Goal: Task Accomplishment & Management: Complete application form

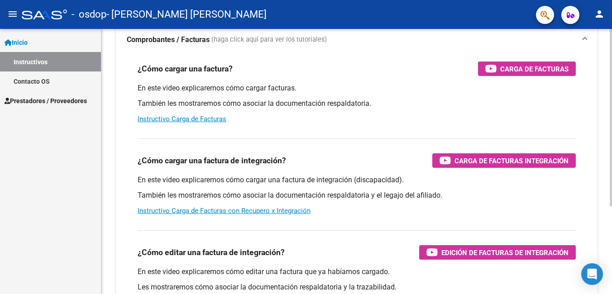
scroll to position [91, 0]
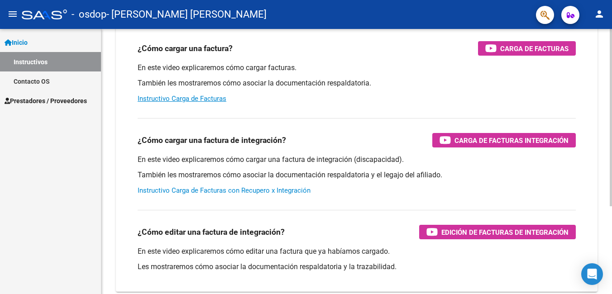
click at [282, 190] on link "Instructivo Carga de Facturas con Recupero x Integración" at bounding box center [224, 191] width 173 height 8
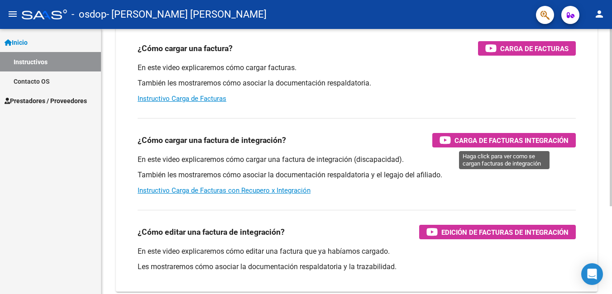
click at [483, 140] on span "Carga de Facturas Integración" at bounding box center [512, 140] width 114 height 11
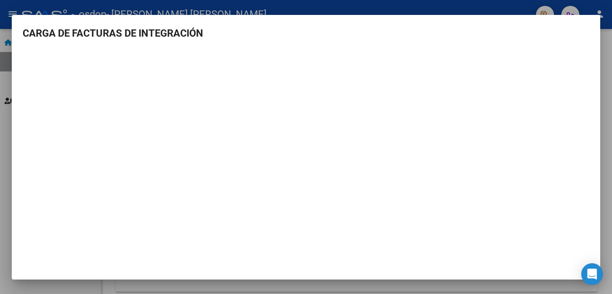
click at [134, 2] on div at bounding box center [306, 147] width 612 height 294
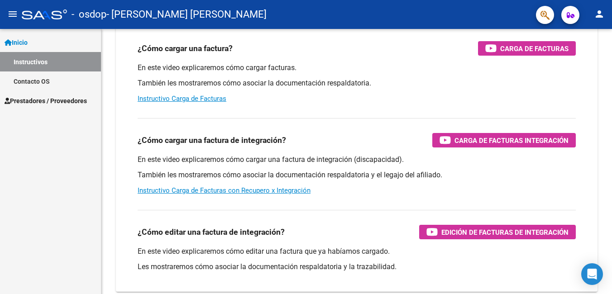
click at [28, 39] on span "Inicio" at bounding box center [16, 43] width 23 height 10
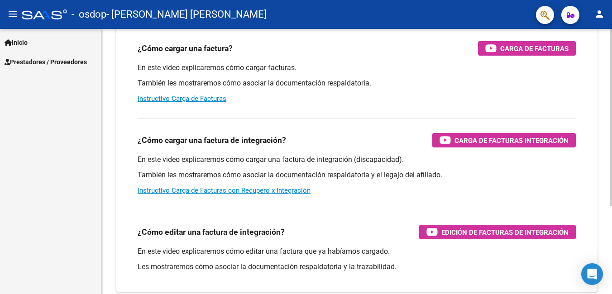
drag, startPoint x: 487, startPoint y: 138, endPoint x: 521, endPoint y: 186, distance: 59.1
click at [524, 187] on div "En este video explicaremos cómo cargar una factura de integración (discapacidad…" at bounding box center [357, 175] width 438 height 41
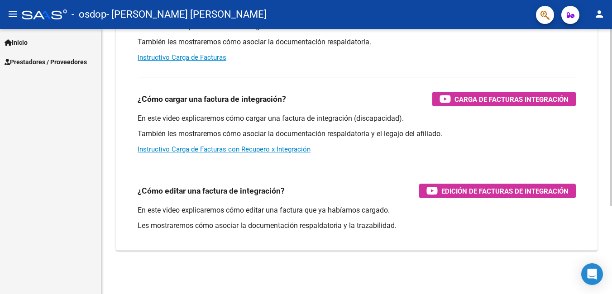
scroll to position [86, 0]
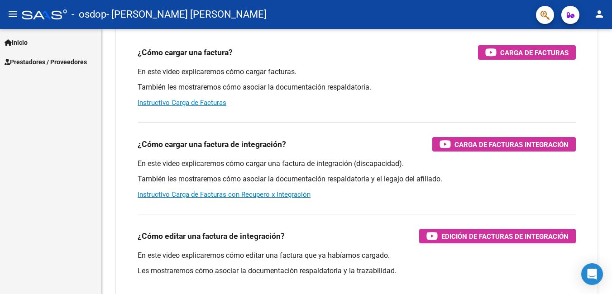
click at [86, 64] on span "Prestadores / Proveedores" at bounding box center [46, 62] width 82 height 10
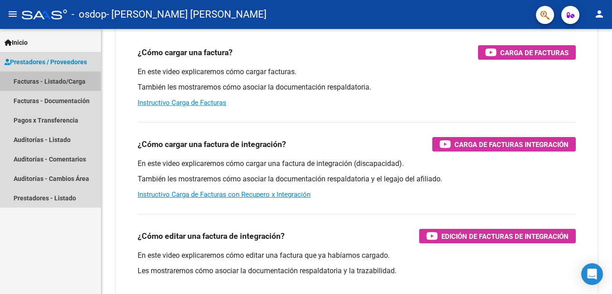
click at [55, 79] on link "Facturas - Listado/Carga" at bounding box center [50, 81] width 101 height 19
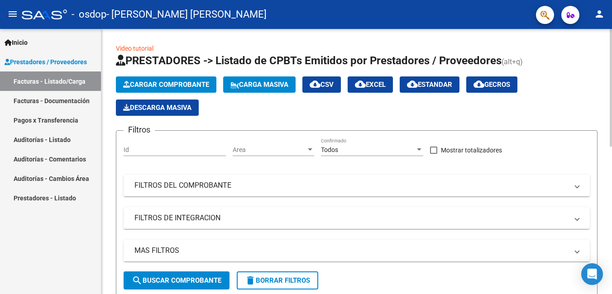
click at [193, 91] on button "Cargar Comprobante" at bounding box center [166, 85] width 101 height 16
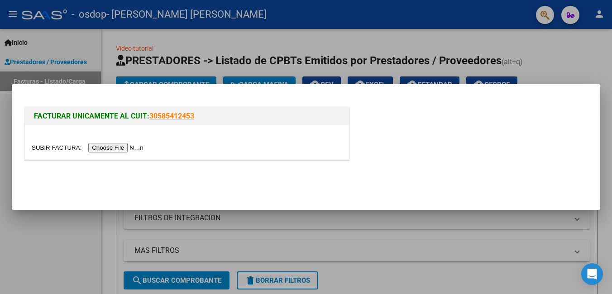
click at [114, 139] on div at bounding box center [187, 142] width 324 height 34
click at [114, 155] on div at bounding box center [187, 142] width 324 height 34
click at [114, 141] on div at bounding box center [187, 142] width 324 height 34
click at [115, 147] on input "file" at bounding box center [89, 148] width 115 height 10
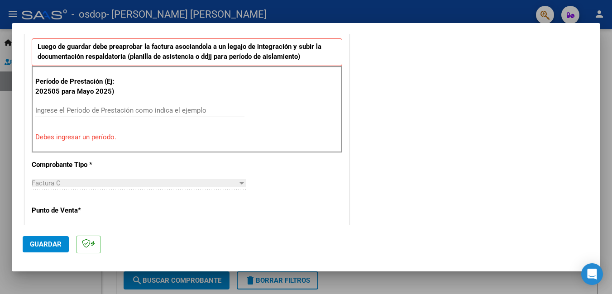
scroll to position [203, 0]
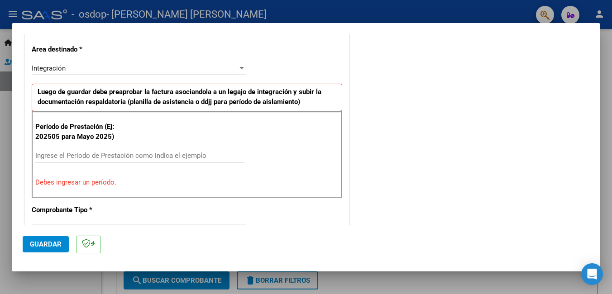
click at [101, 62] on div "Integración Seleccionar Area" at bounding box center [139, 69] width 214 height 14
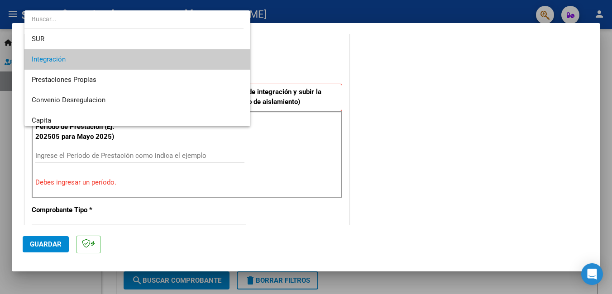
scroll to position [22, 0]
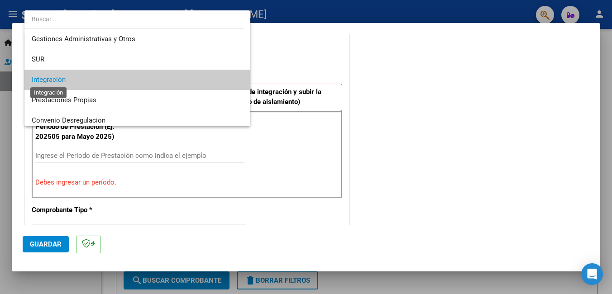
click at [52, 79] on span "Integración" at bounding box center [49, 80] width 34 height 8
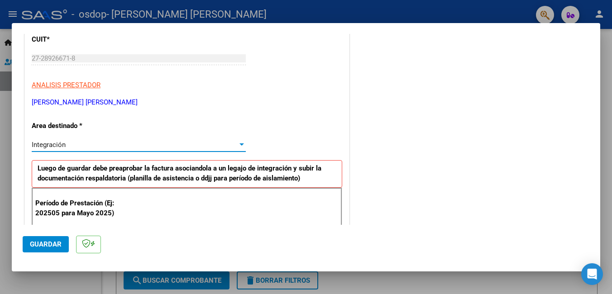
scroll to position [136, 0]
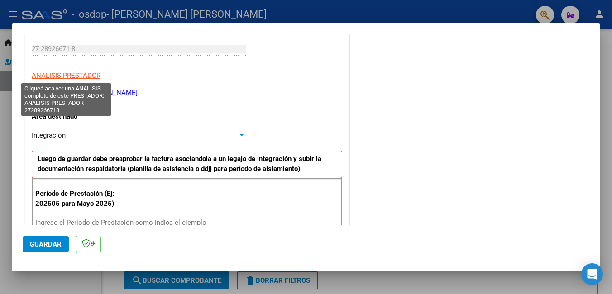
click at [68, 79] on span "ANALISIS PRESTADOR" at bounding box center [66, 76] width 69 height 8
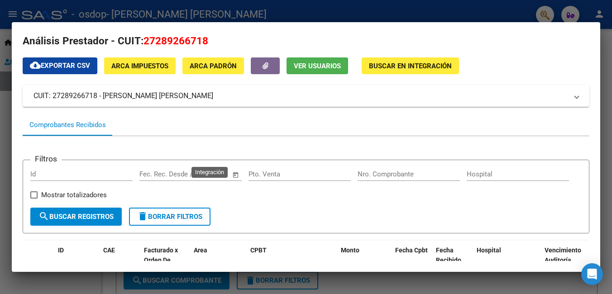
scroll to position [0, 0]
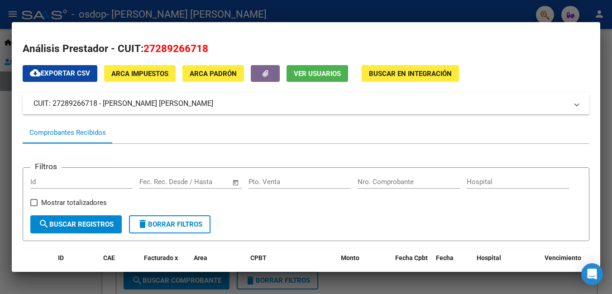
click at [145, 72] on span "ARCA Impuestos" at bounding box center [139, 74] width 57 height 8
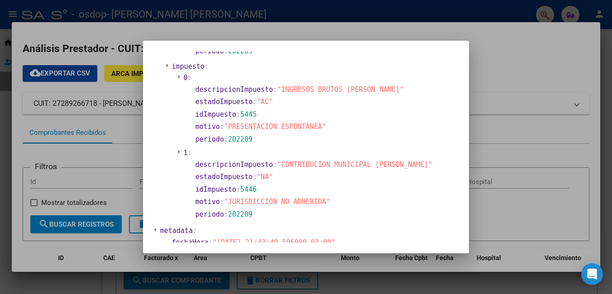
scroll to position [820, 0]
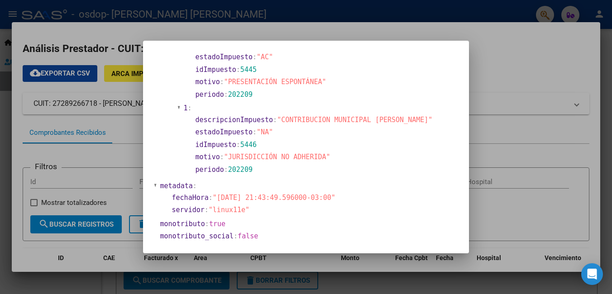
click at [554, 200] on div at bounding box center [306, 147] width 612 height 294
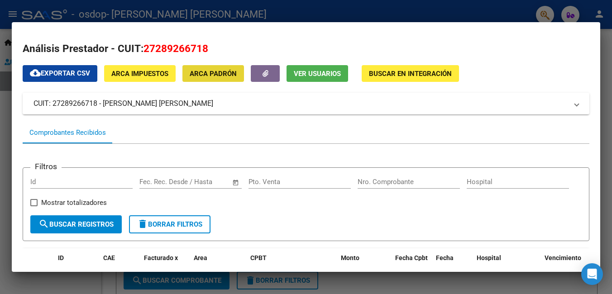
click at [207, 77] on span "ARCA Padrón" at bounding box center [213, 74] width 47 height 8
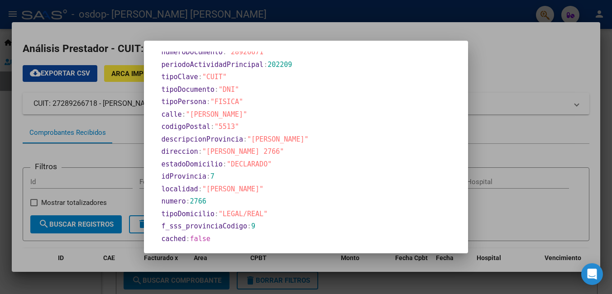
scroll to position [403, 0]
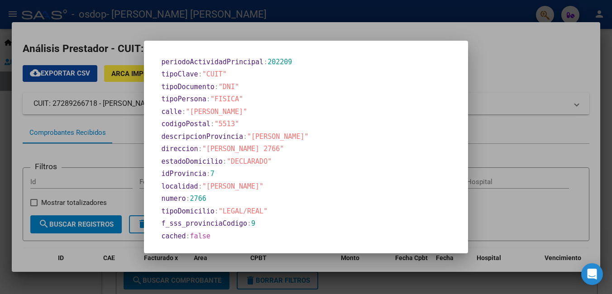
click at [524, 91] on div at bounding box center [306, 147] width 612 height 294
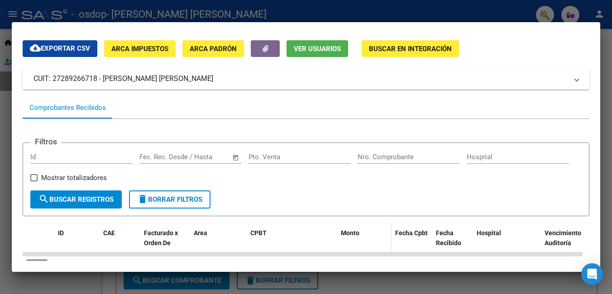
scroll to position [0, 0]
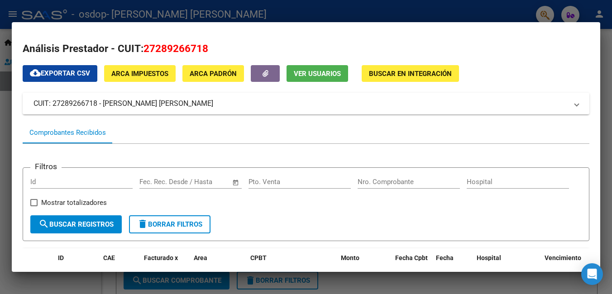
click at [249, 7] on div at bounding box center [306, 147] width 612 height 294
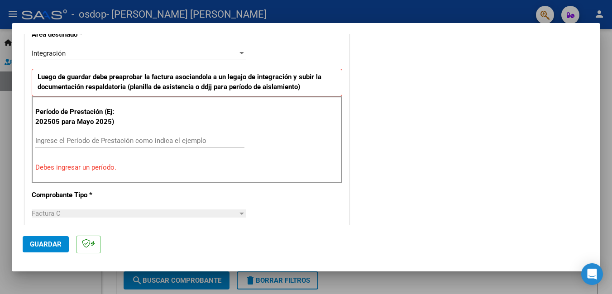
scroll to position [226, 0]
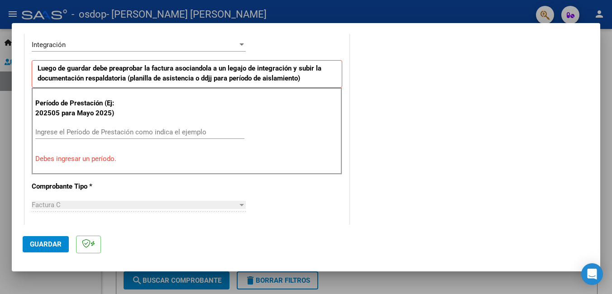
click at [71, 134] on input "Ingrese el Período de Prestación como indica el ejemplo" at bounding box center [139, 132] width 209 height 8
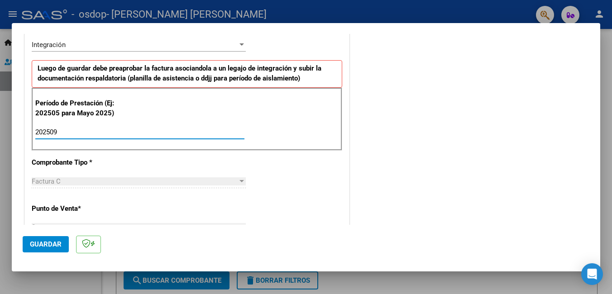
type input "202509"
click at [157, 215] on div "CUIT * 27-28926671-8 Ingresar CUIT ANALISIS PRESTADOR [PERSON_NAME] [PERSON_NAM…" at bounding box center [187, 261] width 324 height 681
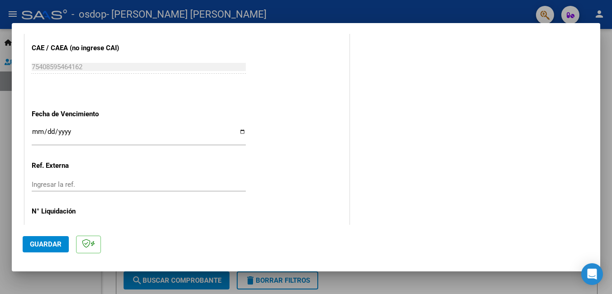
scroll to position [589, 0]
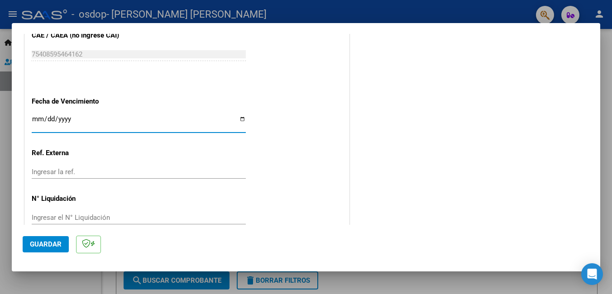
click at [70, 121] on input "Ingresar la fecha" at bounding box center [139, 122] width 214 height 14
click at [240, 122] on input "Ingresar la fecha" at bounding box center [139, 122] width 214 height 14
type input "[DATE]"
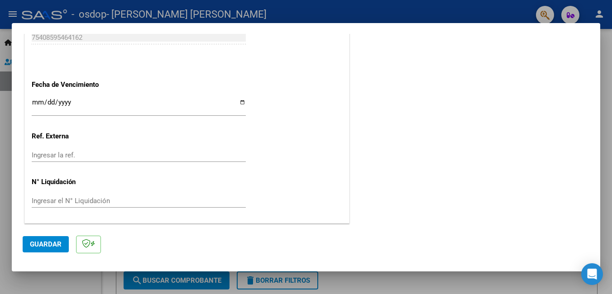
click at [49, 249] on span "Guardar" at bounding box center [46, 244] width 32 height 8
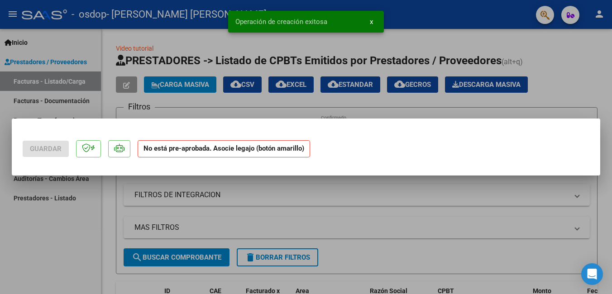
scroll to position [0, 0]
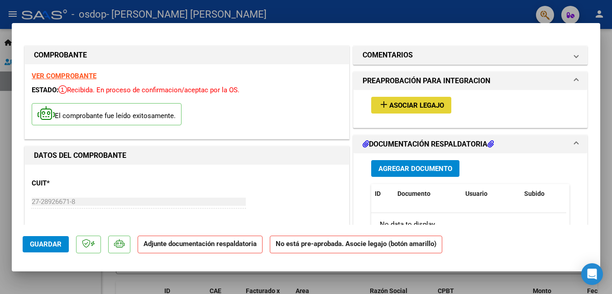
click at [425, 102] on span "Asociar Legajo" at bounding box center [416, 105] width 55 height 8
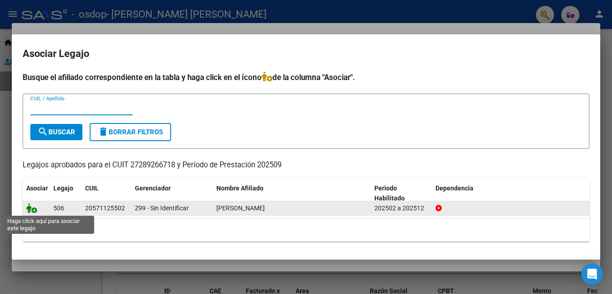
click at [34, 207] on icon at bounding box center [31, 208] width 11 height 10
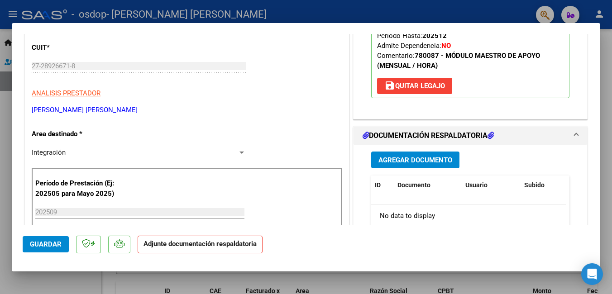
scroll to position [226, 0]
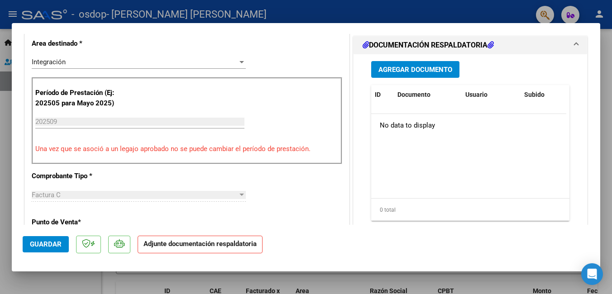
click at [431, 69] on span "Agregar Documento" at bounding box center [416, 70] width 74 height 8
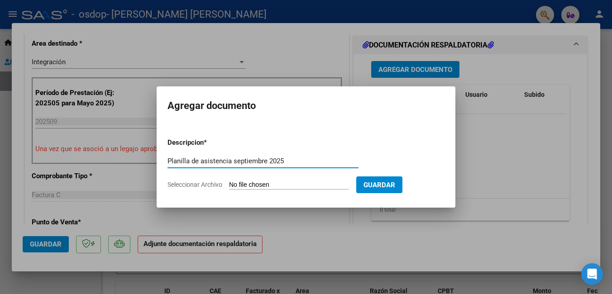
type input "Planilla de asistencia septiembre 2025"
click at [343, 188] on input "Seleccionar Archivo" at bounding box center [289, 185] width 120 height 9
type input "C:\fakepath\PLANILLA DE ASISTENCIA [DATE] [PERSON_NAME].jpeg"
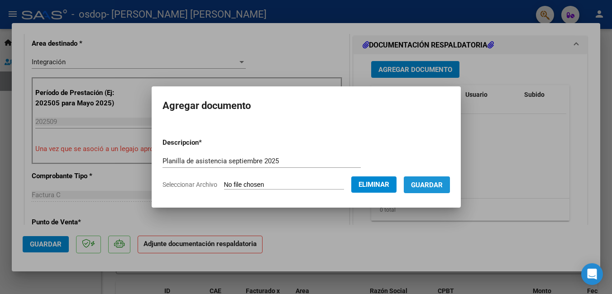
click at [443, 185] on span "Guardar" at bounding box center [427, 185] width 32 height 8
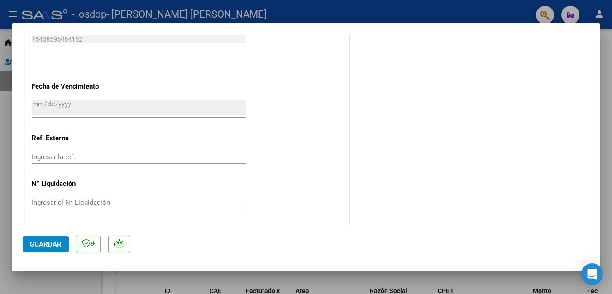
scroll to position [619, 0]
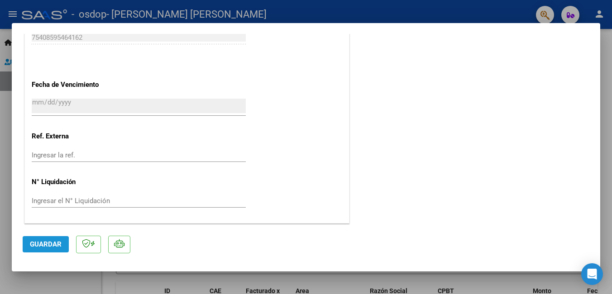
click at [39, 248] on span "Guardar" at bounding box center [46, 244] width 32 height 8
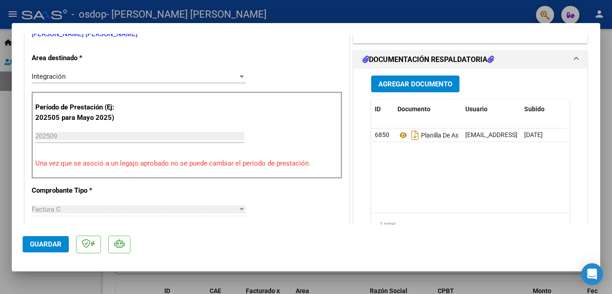
scroll to position [0, 0]
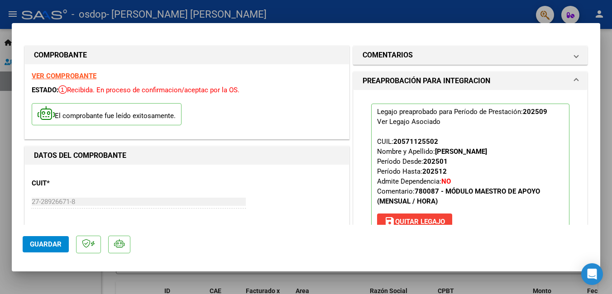
click at [75, 75] on strong "VER COMPROBANTE" at bounding box center [64, 76] width 65 height 8
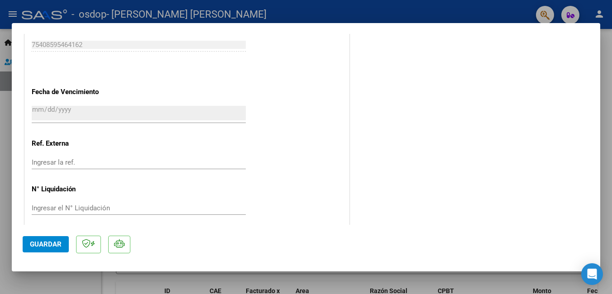
scroll to position [619, 0]
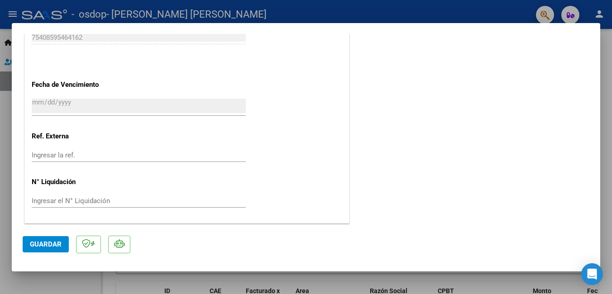
click at [426, 283] on div at bounding box center [306, 147] width 612 height 294
type input "$ 0,00"
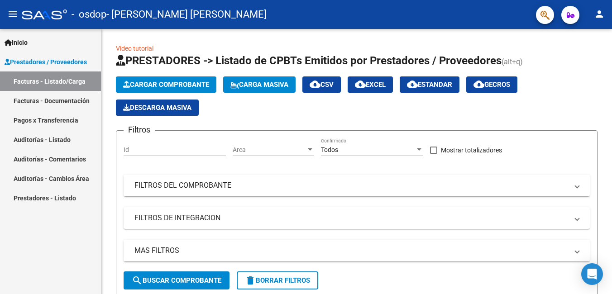
drag, startPoint x: 62, startPoint y: 97, endPoint x: 64, endPoint y: 109, distance: 11.9
click at [62, 97] on link "Facturas - Documentación" at bounding box center [50, 100] width 101 height 19
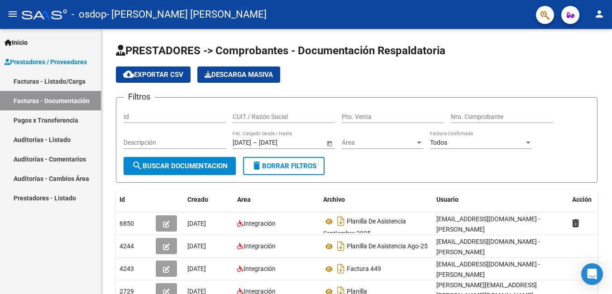
click at [64, 77] on link "Facturas - Listado/Carga" at bounding box center [50, 81] width 101 height 19
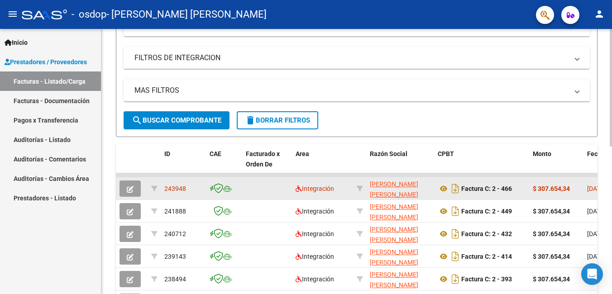
scroll to position [181, 0]
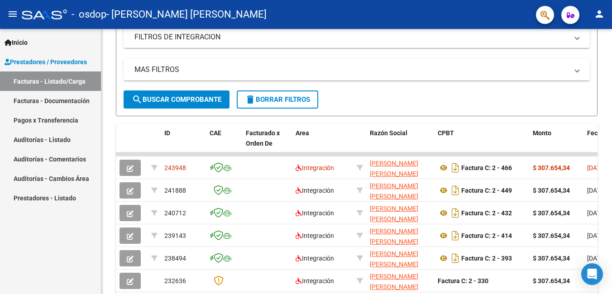
click at [59, 98] on link "Facturas - Documentación" at bounding box center [50, 100] width 101 height 19
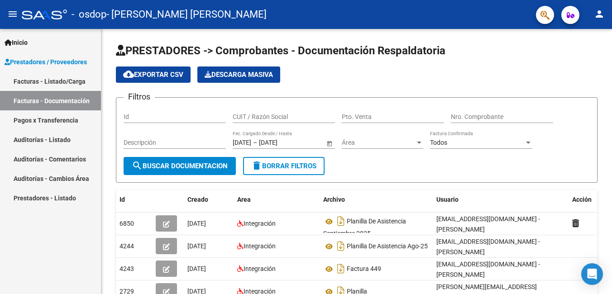
click at [51, 77] on link "Facturas - Listado/Carga" at bounding box center [50, 81] width 101 height 19
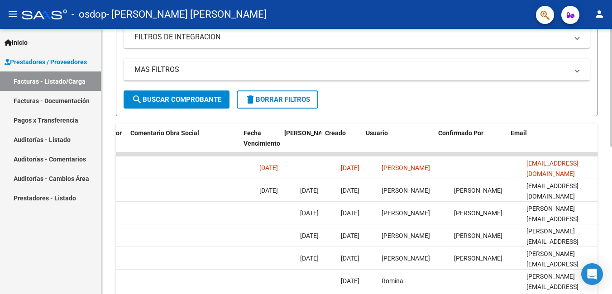
scroll to position [0, 1427]
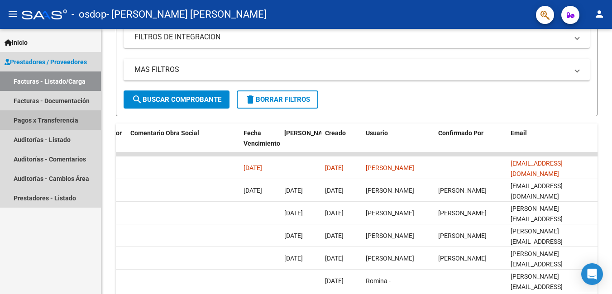
click at [23, 118] on link "Pagos x Transferencia" at bounding box center [50, 119] width 101 height 19
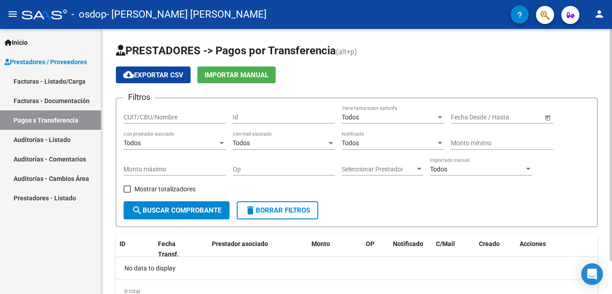
scroll to position [38, 0]
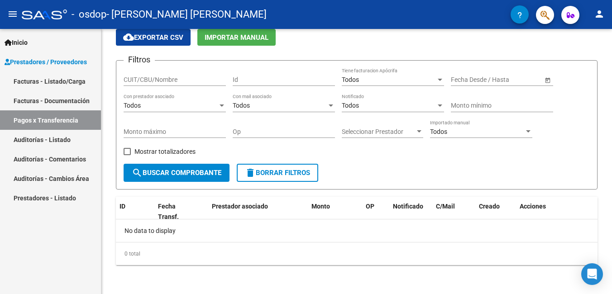
click at [28, 142] on link "Auditorías - Listado" at bounding box center [50, 139] width 101 height 19
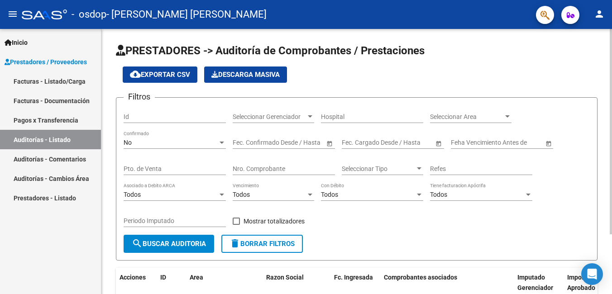
scroll to position [77, 0]
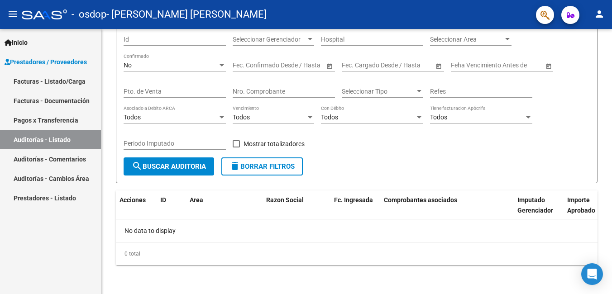
click at [24, 163] on link "Auditorías - Comentarios" at bounding box center [50, 158] width 101 height 19
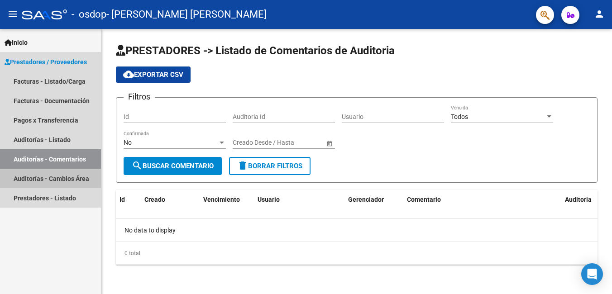
click at [50, 178] on link "Auditorías - Cambios Área" at bounding box center [50, 178] width 101 height 19
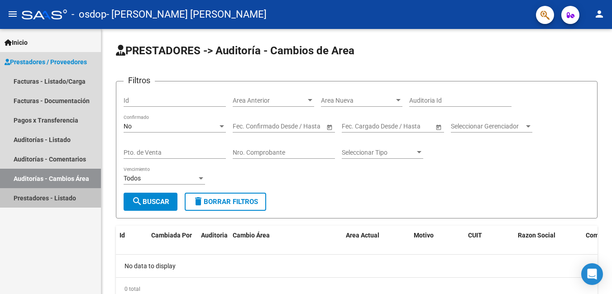
click at [50, 198] on link "Prestadores - Listado" at bounding box center [50, 197] width 101 height 19
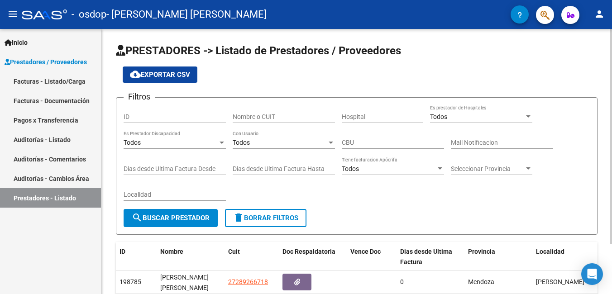
scroll to position [62, 0]
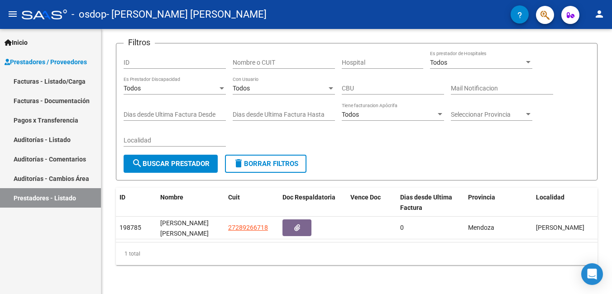
click at [51, 59] on span "Prestadores / Proveedores" at bounding box center [46, 62] width 82 height 10
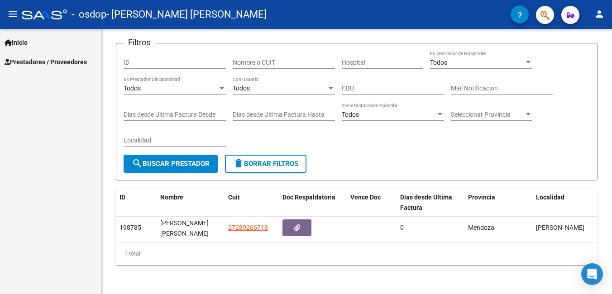
click at [72, 60] on span "Prestadores / Proveedores" at bounding box center [46, 62] width 82 height 10
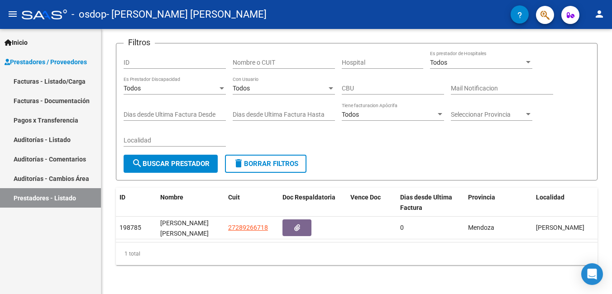
click at [64, 77] on link "Facturas - Listado/Carga" at bounding box center [50, 81] width 101 height 19
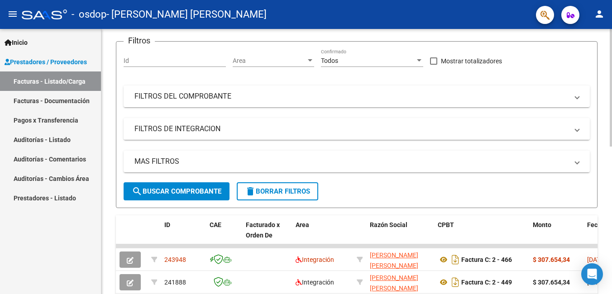
scroll to position [181, 0]
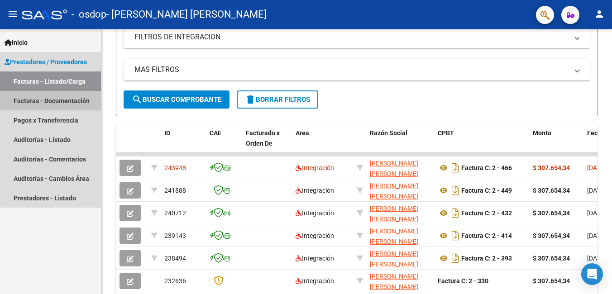
click at [79, 100] on link "Facturas - Documentación" at bounding box center [50, 100] width 101 height 19
